Goal: Task Accomplishment & Management: Use online tool/utility

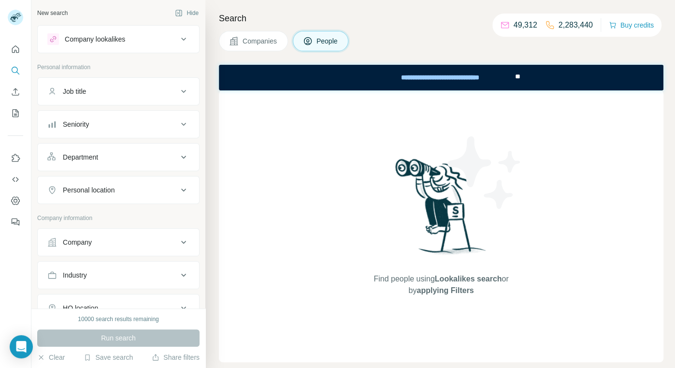
click at [186, 152] on icon at bounding box center [184, 157] width 12 height 12
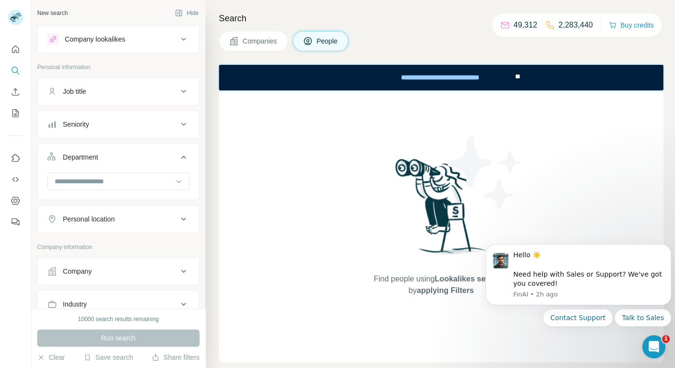
click at [186, 152] on icon at bounding box center [184, 157] width 12 height 12
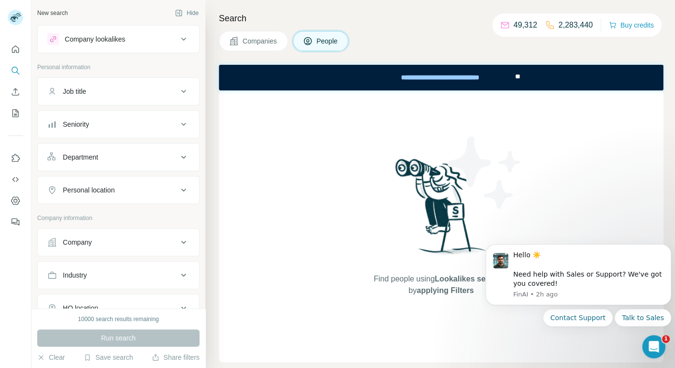
click at [178, 242] on icon at bounding box center [184, 242] width 12 height 12
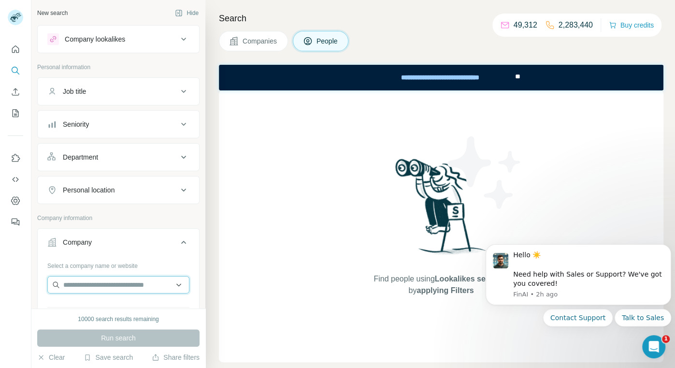
click at [116, 290] on input "text" at bounding box center [118, 284] width 142 height 17
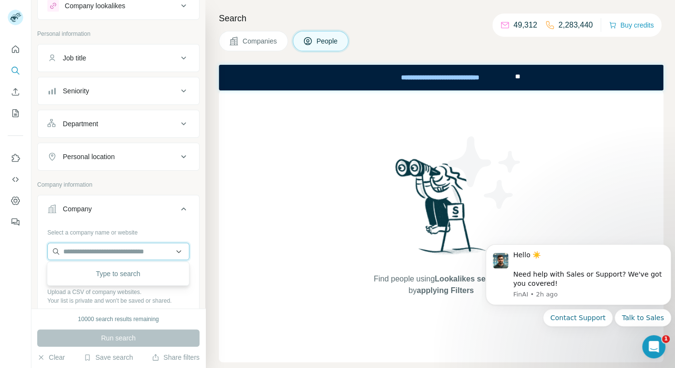
scroll to position [38, 0]
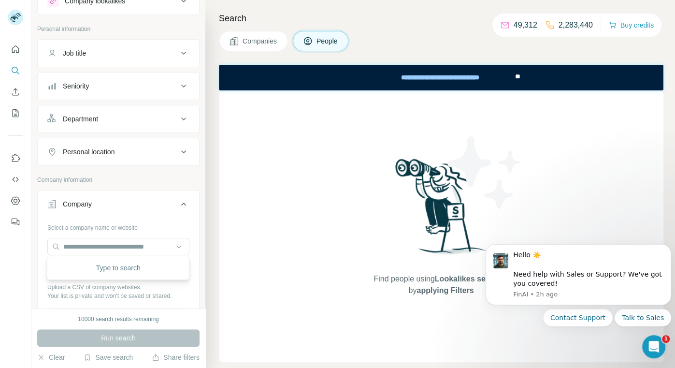
click at [110, 315] on div "10000 search results remaining" at bounding box center [118, 319] width 81 height 9
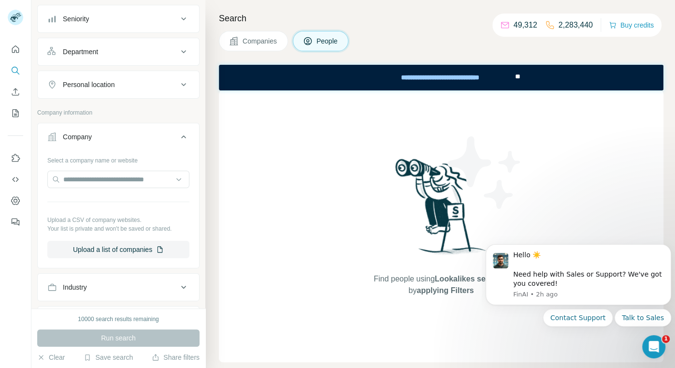
scroll to position [114, 0]
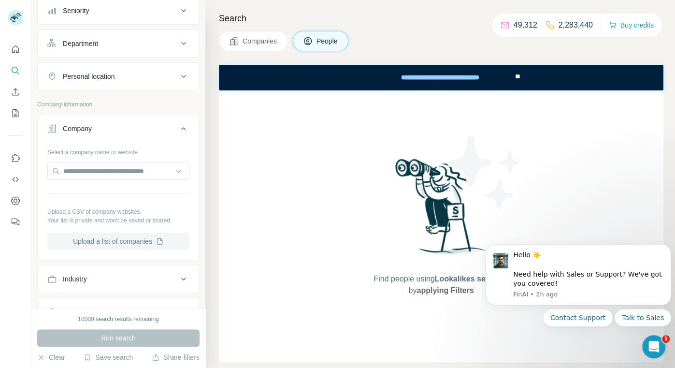
click at [120, 237] on button "Upload a list of companies" at bounding box center [118, 240] width 142 height 17
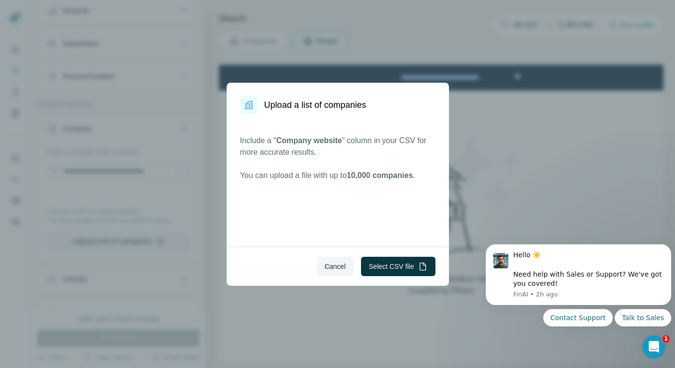
click at [410, 284] on div "Cancel Select CSV file" at bounding box center [338, 265] width 222 height 39
click at [405, 268] on button "Select CSV file" at bounding box center [398, 266] width 74 height 19
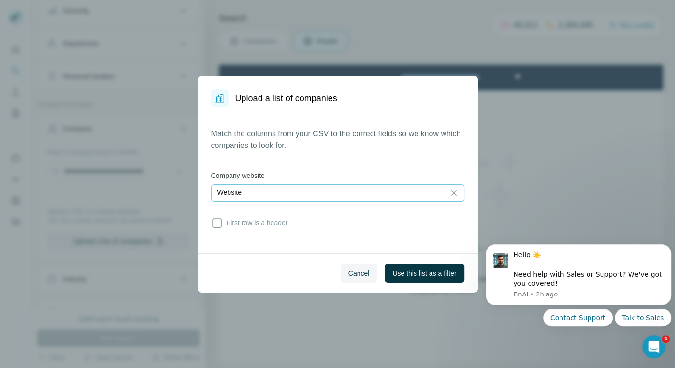
click at [362, 193] on div "Website" at bounding box center [327, 192] width 221 height 10
click at [362, 193] on input at bounding box center [327, 192] width 221 height 11
